Goal: Find specific page/section: Find specific page/section

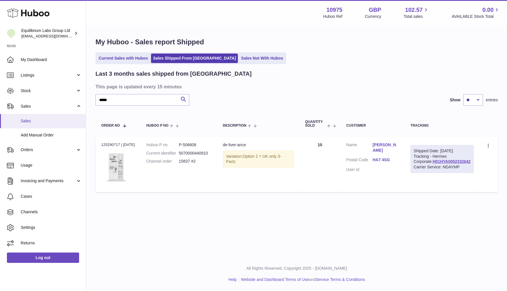
click at [30, 121] on span "Sales" at bounding box center [51, 120] width 61 height 5
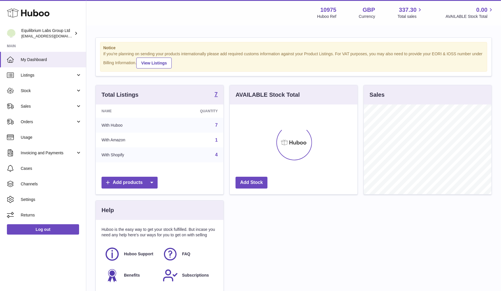
scroll to position [90, 128]
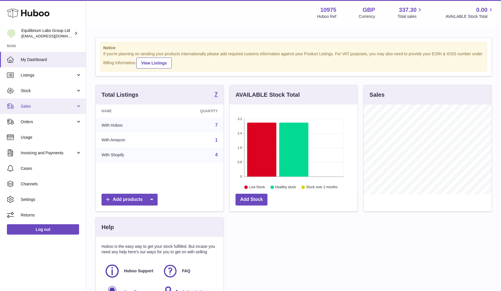
click at [40, 108] on span "Sales" at bounding box center [48, 106] width 55 height 5
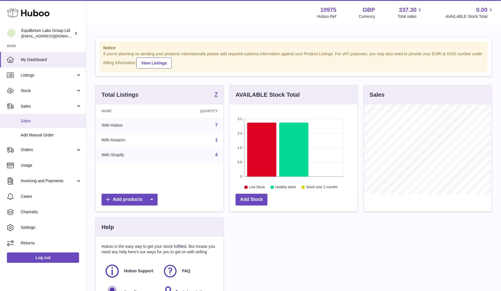
click at [33, 121] on span "Sales" at bounding box center [51, 120] width 61 height 5
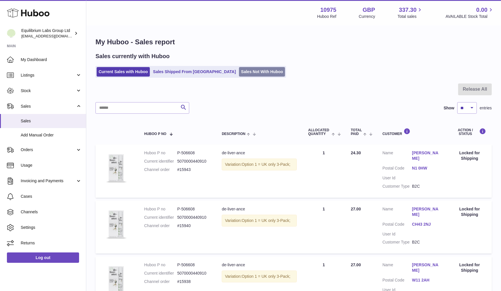
click at [241, 71] on link "Sales Not With Huboo" at bounding box center [262, 71] width 46 height 9
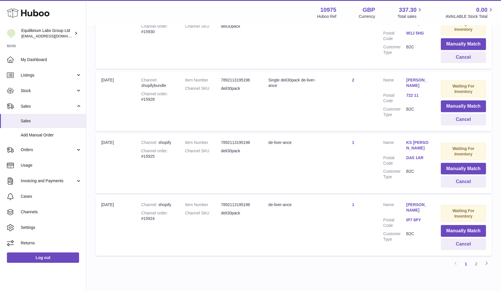
scroll to position [545, 0]
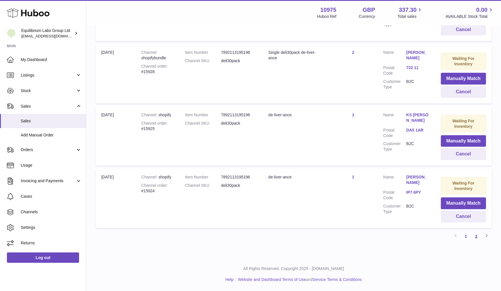
click at [478, 235] on link "2" at bounding box center [476, 236] width 10 height 10
